Goal: Transaction & Acquisition: Purchase product/service

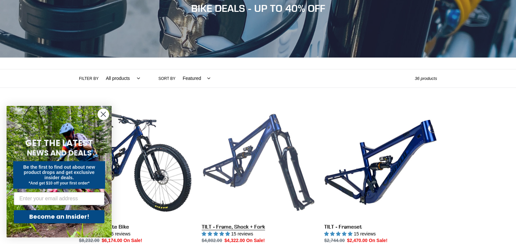
scroll to position [137, 0]
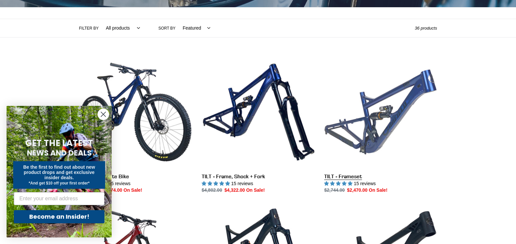
click at [391, 117] on link "TILT - Frameset" at bounding box center [380, 125] width 113 height 138
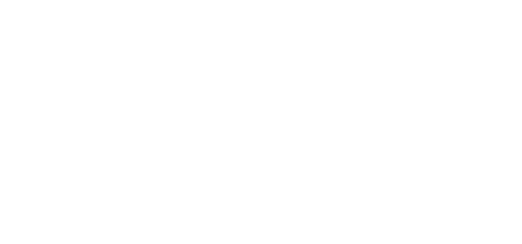
click at [100, 0] on html "CANFIELD TILT - (Frameset) | Mid-Travel 29er Mountain Bike – Canfield Bikes" at bounding box center [261, 0] width 522 height 0
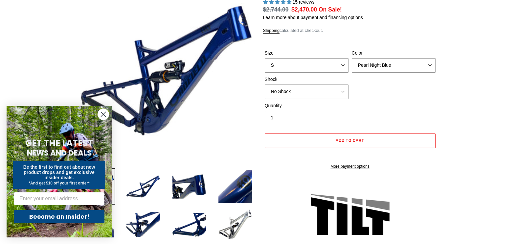
scroll to position [68, 0]
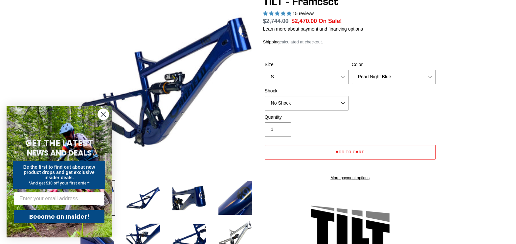
click at [326, 73] on select "S M L XL" at bounding box center [307, 77] width 84 height 14
select select "M"
click at [265, 70] on select "S M L XL" at bounding box center [307, 77] width 84 height 14
click at [383, 110] on div "Size S M L XL Color Pearl Night Blue Stealth Silver Shock No Shock Cane Creek D…" at bounding box center [350, 87] width 174 height 53
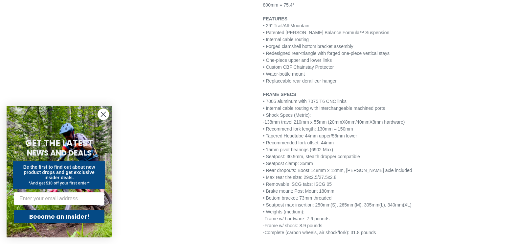
scroll to position [821, 0]
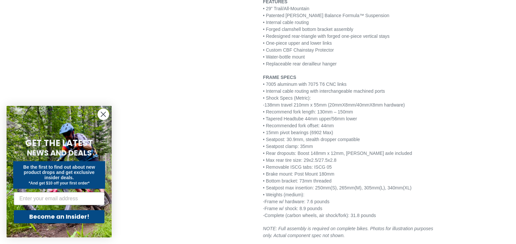
drag, startPoint x: 336, startPoint y: 200, endPoint x: 311, endPoint y: 202, distance: 25.4
click at [311, 202] on p "FRAME SPECS • 7005 aluminum with 7075 T6 CNC links • Internal cable routing wit…" at bounding box center [350, 146] width 174 height 145
